Goal: Information Seeking & Learning: Learn about a topic

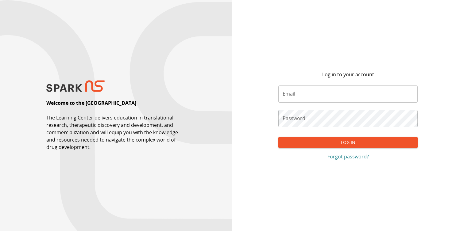
click at [314, 93] on input "Email" at bounding box center [347, 94] width 139 height 17
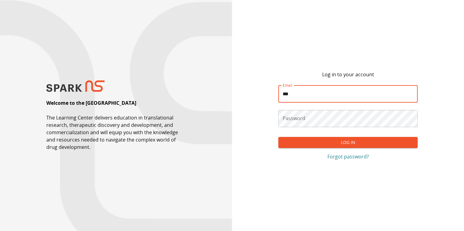
type input "**********"
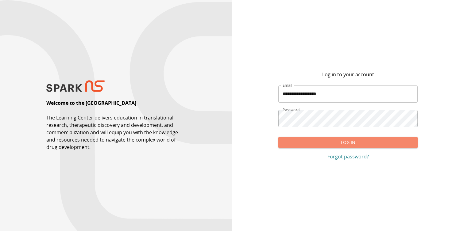
click at [328, 141] on button "Log In" at bounding box center [347, 142] width 139 height 11
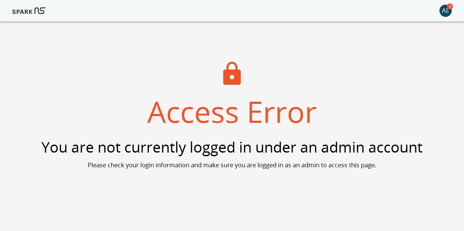
click at [29, 10] on img at bounding box center [28, 10] width 33 height 15
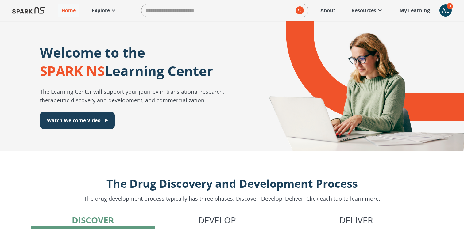
click at [115, 12] on icon at bounding box center [113, 10] width 7 height 7
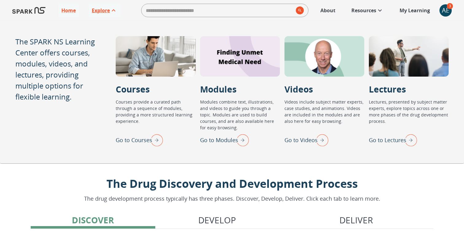
click at [302, 142] on p "Go to Videos" at bounding box center [300, 140] width 33 height 8
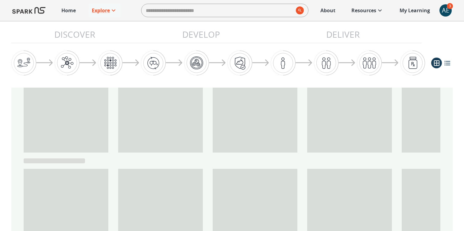
scroll to position [105, 0]
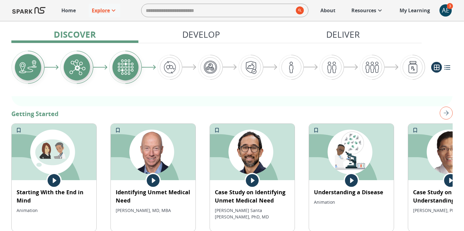
click at [159, 152] on img at bounding box center [153, 152] width 85 height 56
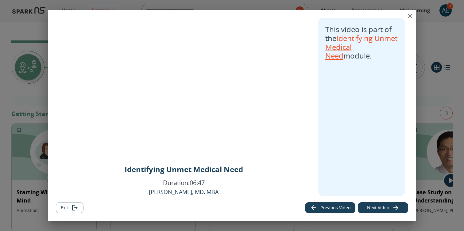
click at [349, 43] on link "Identifying Unmet Medical Need" at bounding box center [361, 47] width 72 height 28
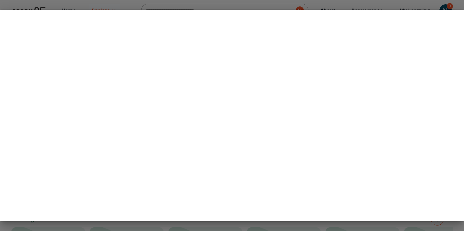
click at [378, 3] on div at bounding box center [232, 115] width 464 height 231
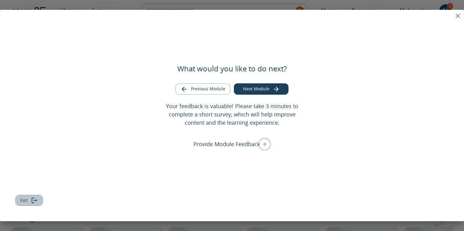
click at [33, 200] on icon "Exit module" at bounding box center [34, 200] width 7 height 7
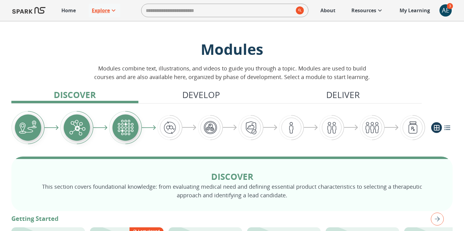
click at [106, 11] on p "Explore" at bounding box center [101, 10] width 18 height 7
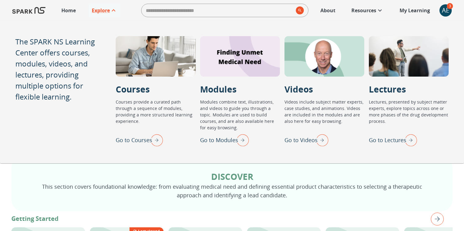
click at [395, 141] on p "Go to Lectures" at bounding box center [387, 140] width 37 height 8
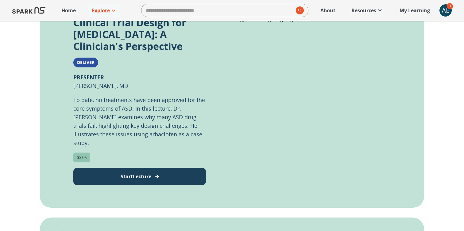
scroll to position [197, 0]
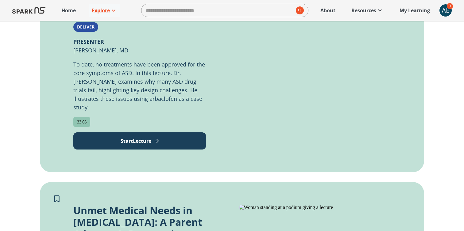
click at [156, 138] on icon "View Lecture" at bounding box center [157, 141] width 6 height 6
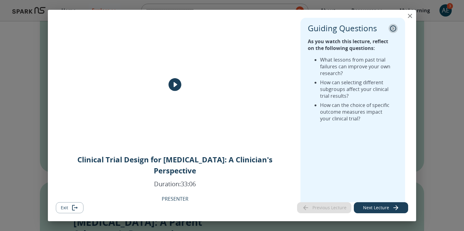
click at [392, 26] on icon "collapse" at bounding box center [393, 28] width 6 height 6
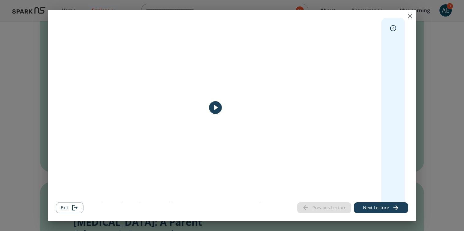
click at [395, 25] on button "expand" at bounding box center [392, 28] width 9 height 9
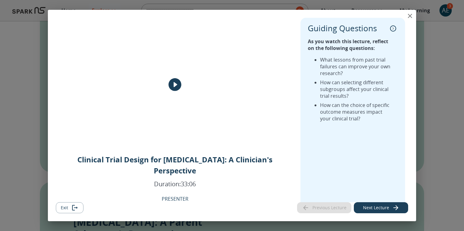
click at [411, 15] on icon "close" at bounding box center [409, 15] width 7 height 7
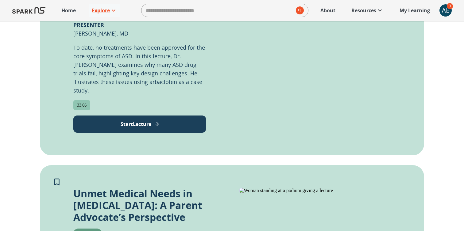
scroll to position [0, 0]
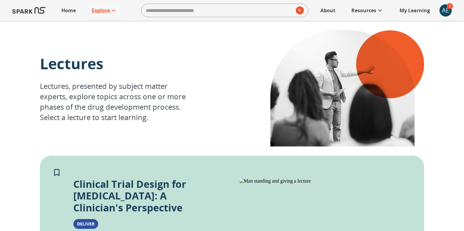
click at [103, 8] on p "Explore" at bounding box center [101, 10] width 18 height 7
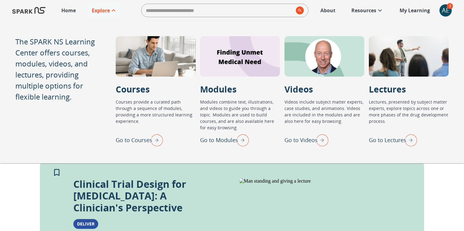
click at [295, 141] on p "Go to Videos" at bounding box center [300, 140] width 33 height 8
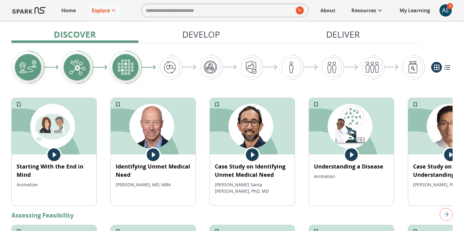
scroll to position [139, 0]
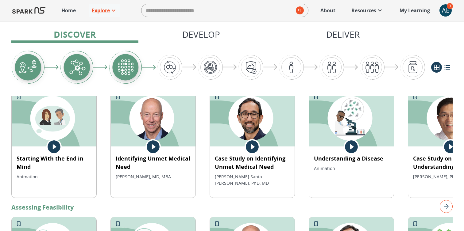
click at [245, 117] on img at bounding box center [252, 118] width 85 height 56
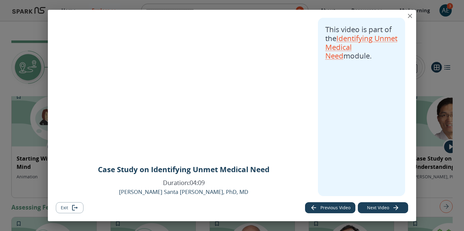
scroll to position [2, 0]
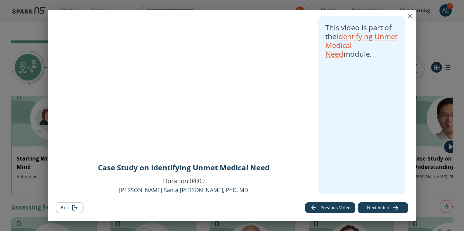
click at [407, 17] on icon "close" at bounding box center [409, 15] width 7 height 7
